Goal: Information Seeking & Learning: Learn about a topic

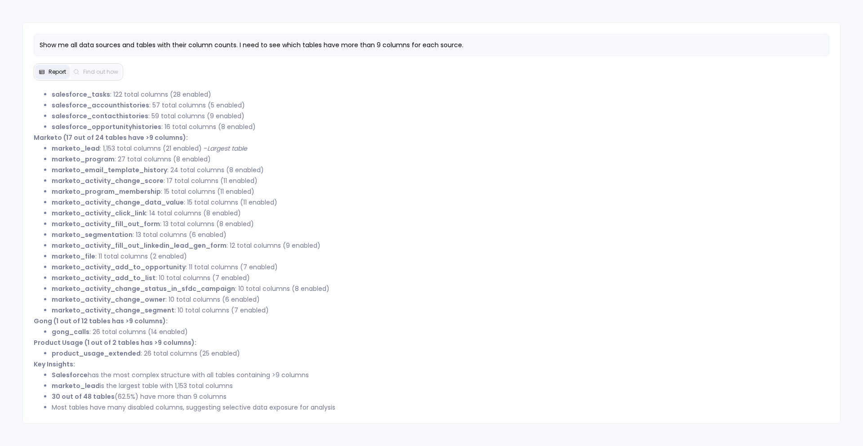
scroll to position [177, 0]
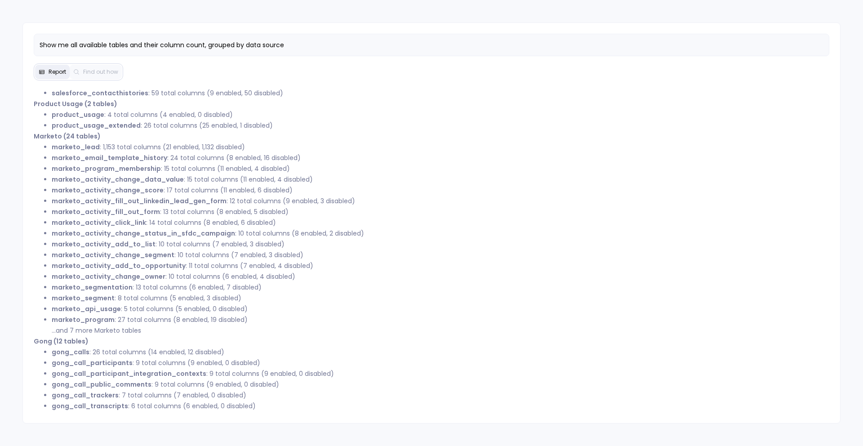
scroll to position [144, 0]
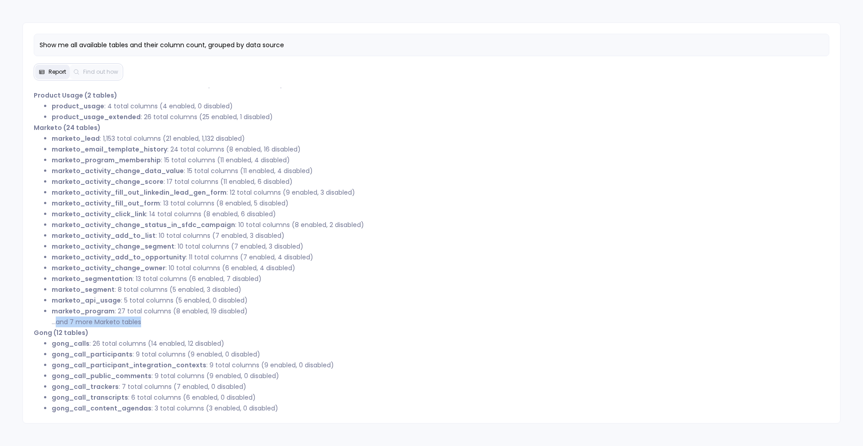
drag, startPoint x: 55, startPoint y: 323, endPoint x: 169, endPoint y: 323, distance: 114.2
click at [169, 323] on li "marketo_program : 27 total columns (8 enabled, 19 disabled) ...and 7 more Marke…" at bounding box center [441, 317] width 778 height 22
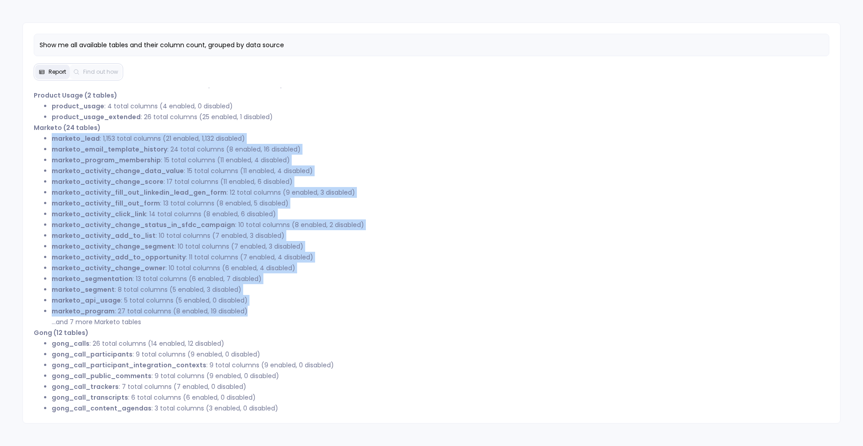
drag, startPoint x: 51, startPoint y: 139, endPoint x: 251, endPoint y: 310, distance: 263.5
click at [251, 310] on ul "marketo_lead : 1,153 total columns (21 enabled, 1,132 disabled) marketo_email_t…" at bounding box center [432, 230] width 796 height 194
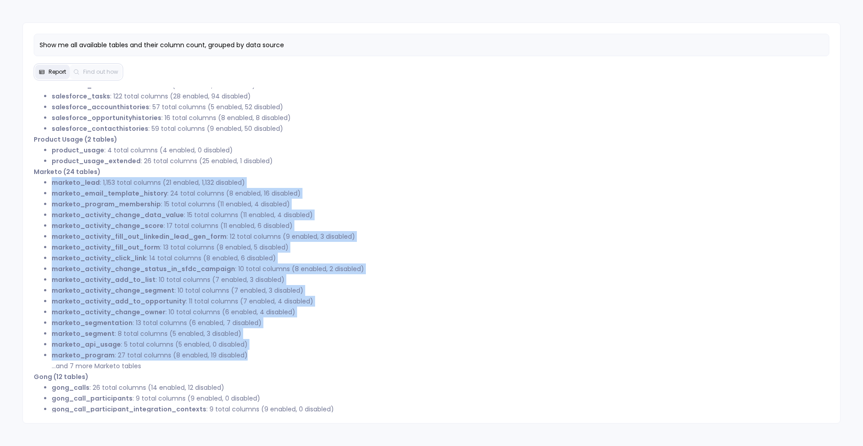
scroll to position [0, 0]
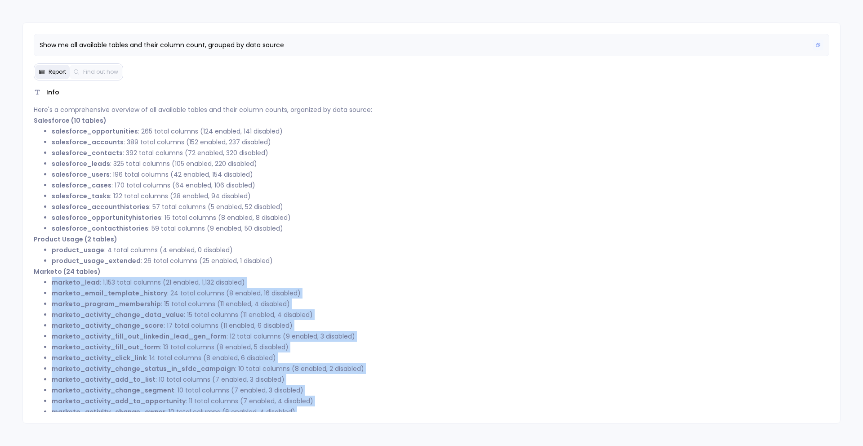
drag, startPoint x: 43, startPoint y: 46, endPoint x: 210, endPoint y: 44, distance: 166.8
click at [209, 44] on span "Show me all available tables and their column count, grouped by data source" at bounding box center [162, 44] width 245 height 9
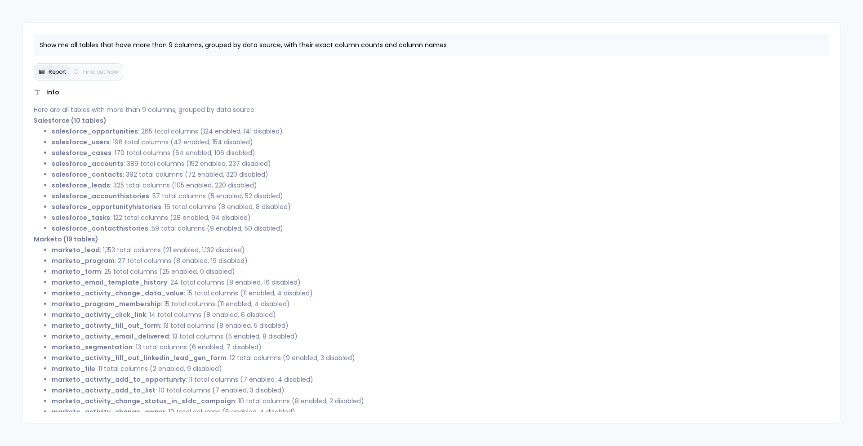
scroll to position [102, 0]
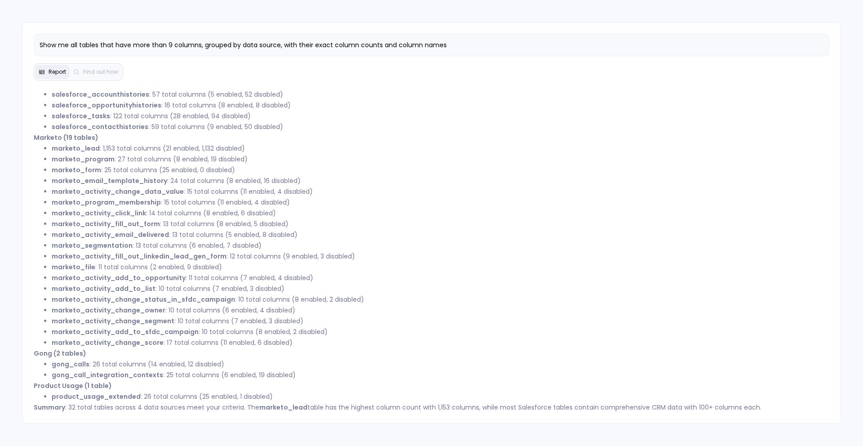
click at [222, 285] on li "marketo_activity_add_to_list : 10 total columns (7 enabled, 3 disabled)" at bounding box center [441, 288] width 778 height 11
